Goal: Check status: Check status

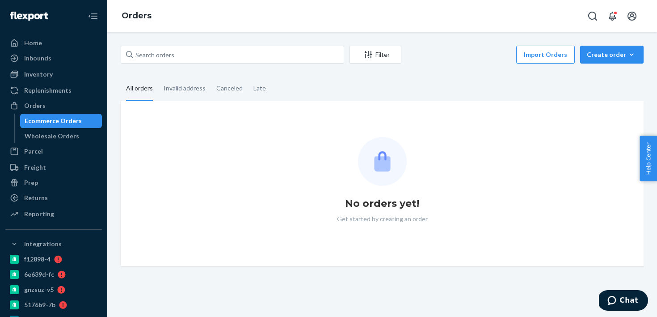
click at [212, 66] on div "Filter Import Orders Create order Ecommerce order Removal order All orders Inva…" at bounding box center [382, 156] width 537 height 220
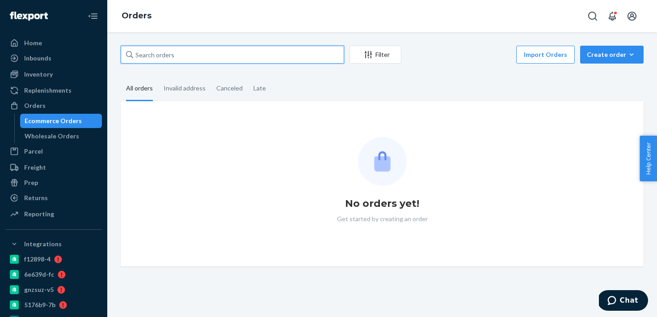
click at [214, 57] on input "text" at bounding box center [233, 55] width 224 height 18
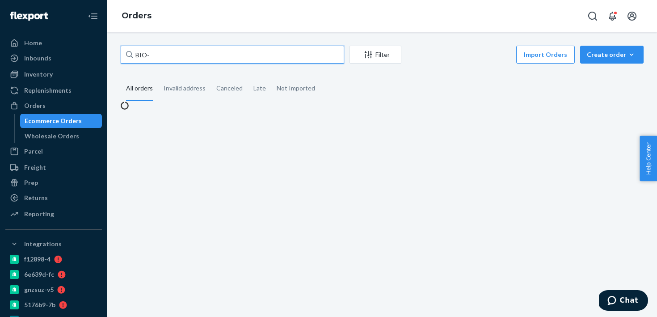
type input "BIO-2765966"
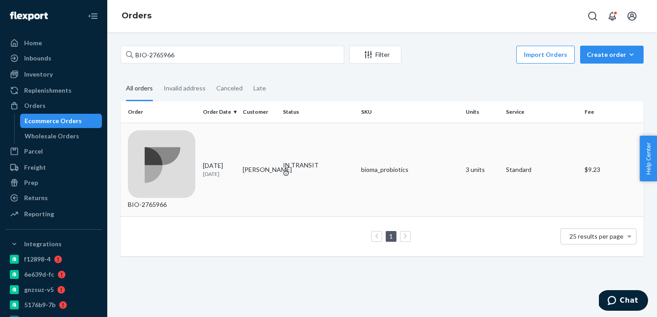
click at [156, 139] on div "BIO-2765966" at bounding box center [162, 169] width 68 height 79
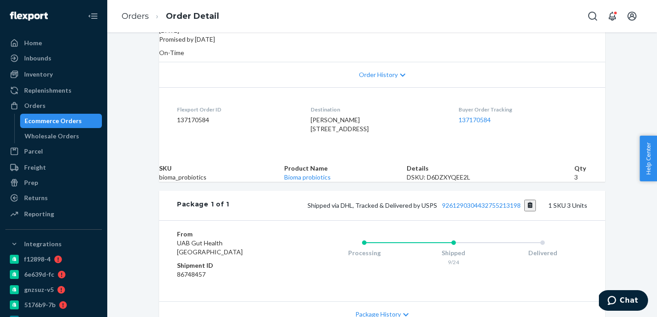
scroll to position [182, 0]
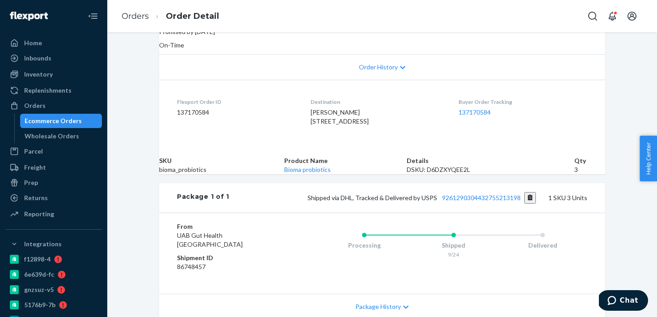
click at [461, 212] on div "Package 1 of 1 Shipped via DHL, Tracked & Delivered by USPS 9261290304432755213…" at bounding box center [382, 198] width 446 height 30
click at [463, 201] on link "9261290304432755213198" at bounding box center [481, 198] width 79 height 8
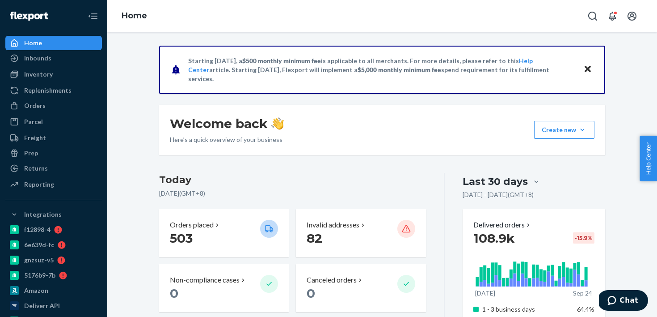
drag, startPoint x: 290, startPoint y: 24, endPoint x: 282, endPoint y: 7, distance: 18.8
click at [0, 0] on div "Home Inbounds Shipping Plans Problems Inventory Products Branded Packaging Repl…" at bounding box center [328, 158] width 657 height 317
